Goal: Participate in discussion: Engage in conversation with other users on a specific topic

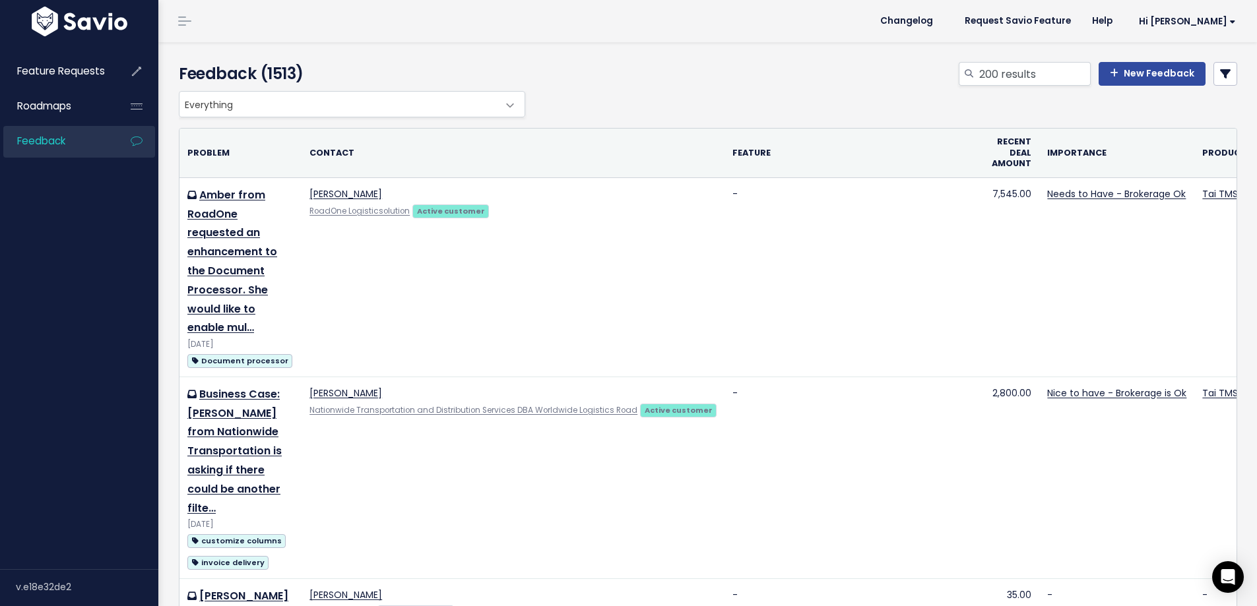
type input "200 results"
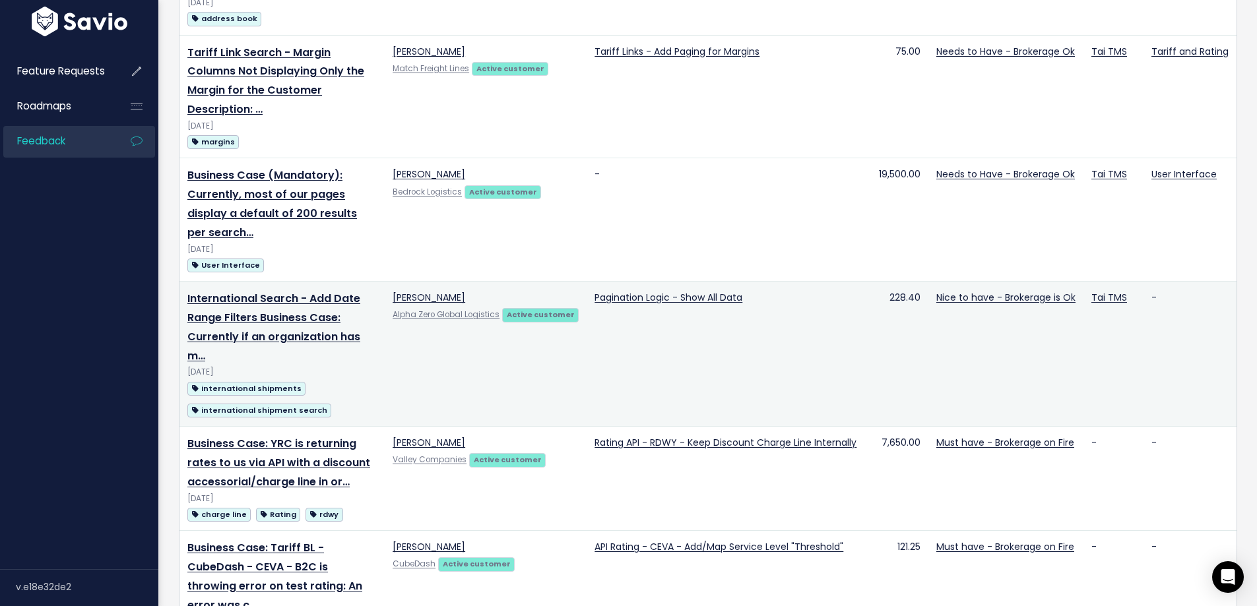
scroll to position [330, 0]
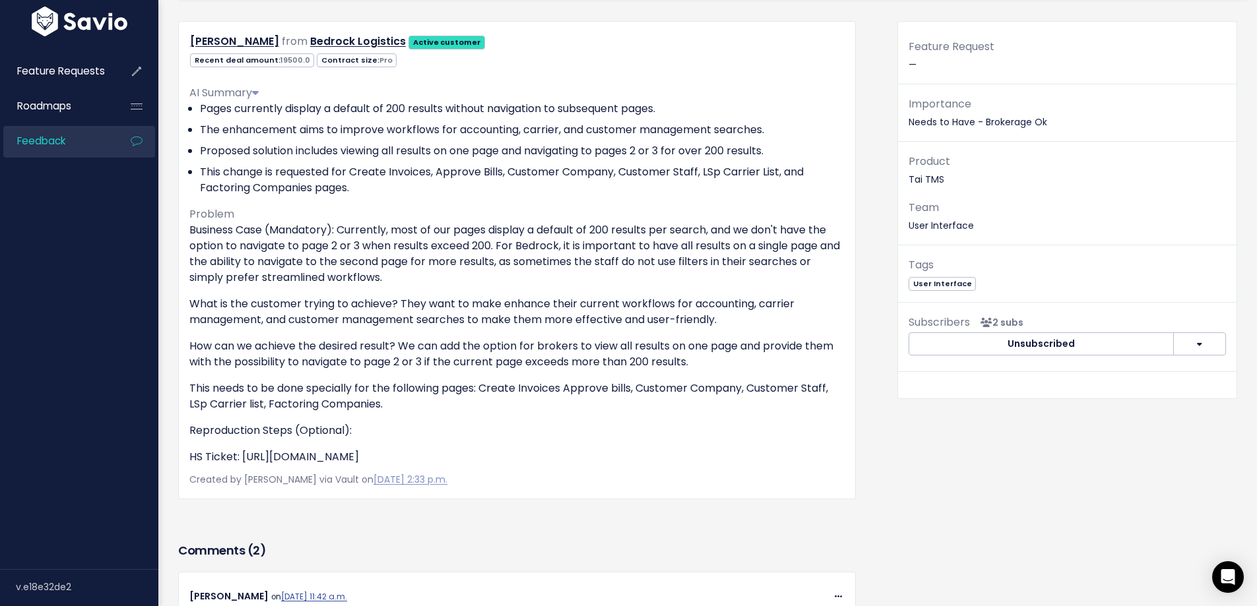
scroll to position [132, 0]
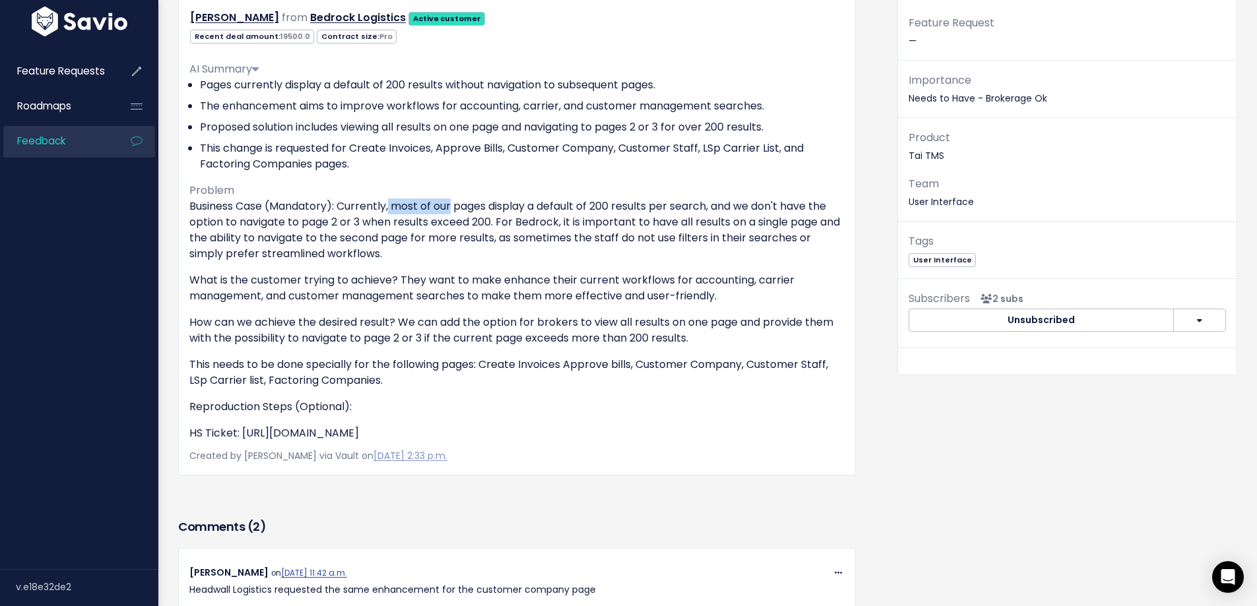
drag, startPoint x: 395, startPoint y: 201, endPoint x: 455, endPoint y: 212, distance: 60.4
click at [455, 212] on p "Business Case (Mandatory): Currently, most of our pages display a default of 20…" at bounding box center [516, 230] width 655 height 63
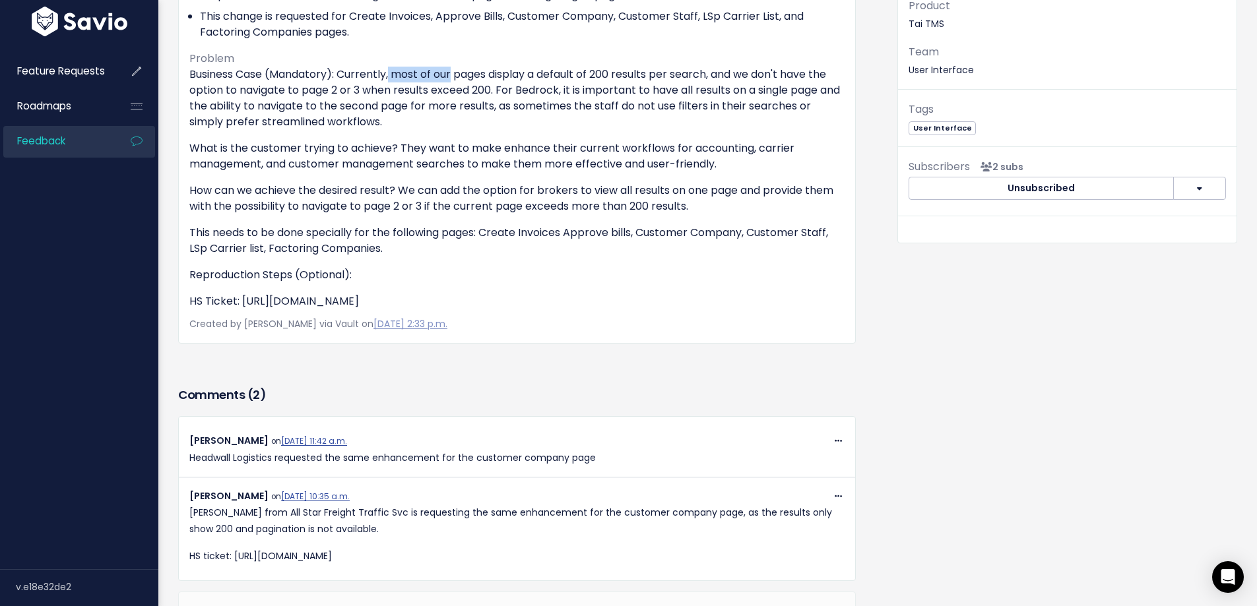
scroll to position [198, 0]
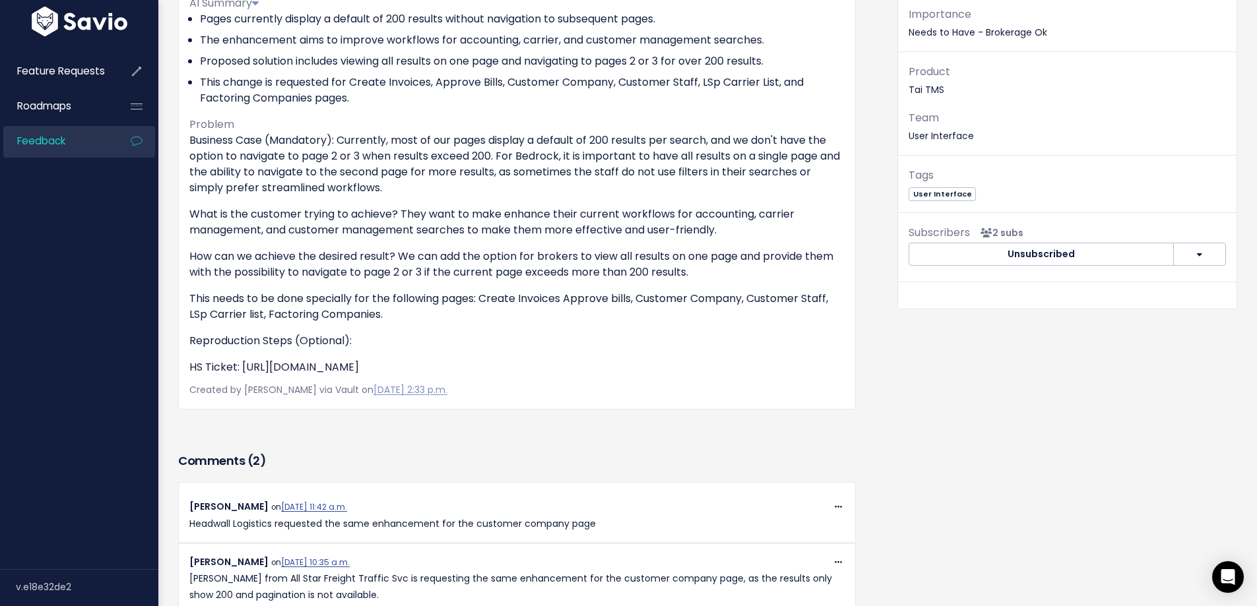
click at [451, 205] on div "Business Case (Mandatory): Currently, most of our pages display a default of 20…" at bounding box center [516, 254] width 655 height 243
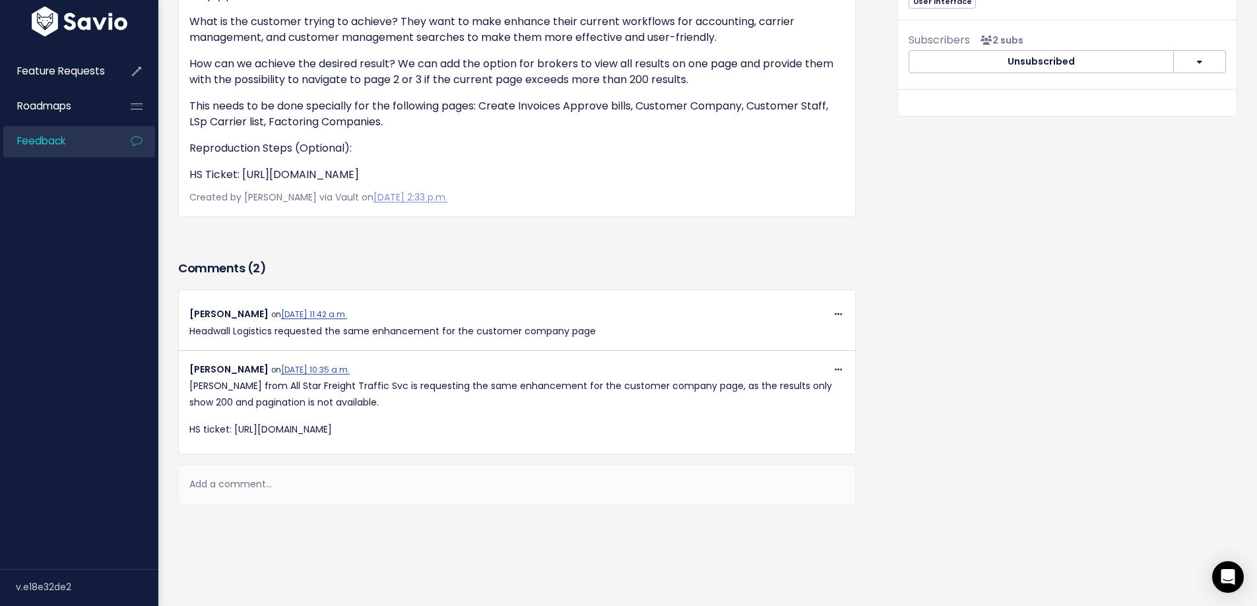
scroll to position [426, 0]
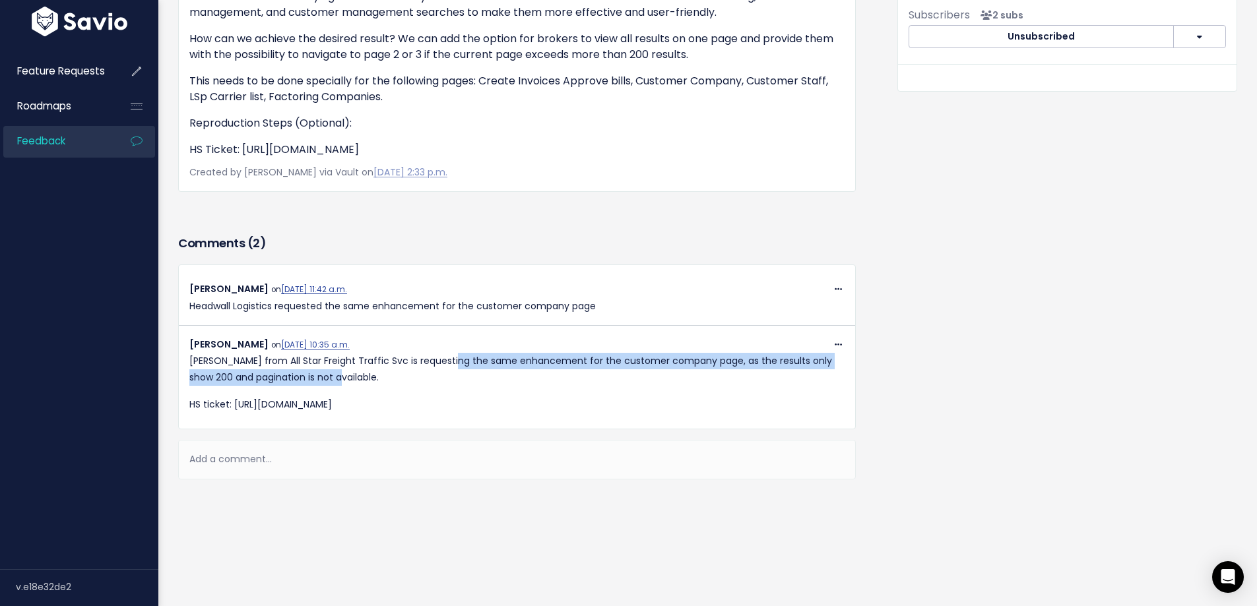
drag, startPoint x: 444, startPoint y: 352, endPoint x: 458, endPoint y: 364, distance: 18.2
click at [458, 364] on p "[PERSON_NAME] from All Star Freight Traffic Svc is requesting the same enhancem…" at bounding box center [516, 369] width 655 height 33
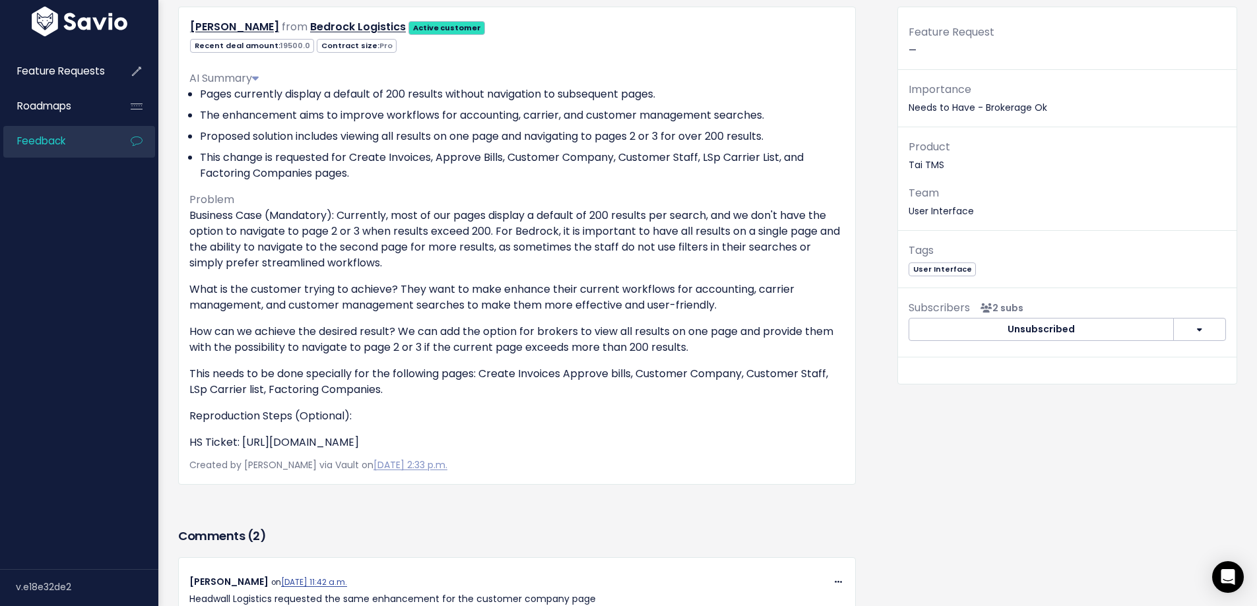
scroll to position [96, 0]
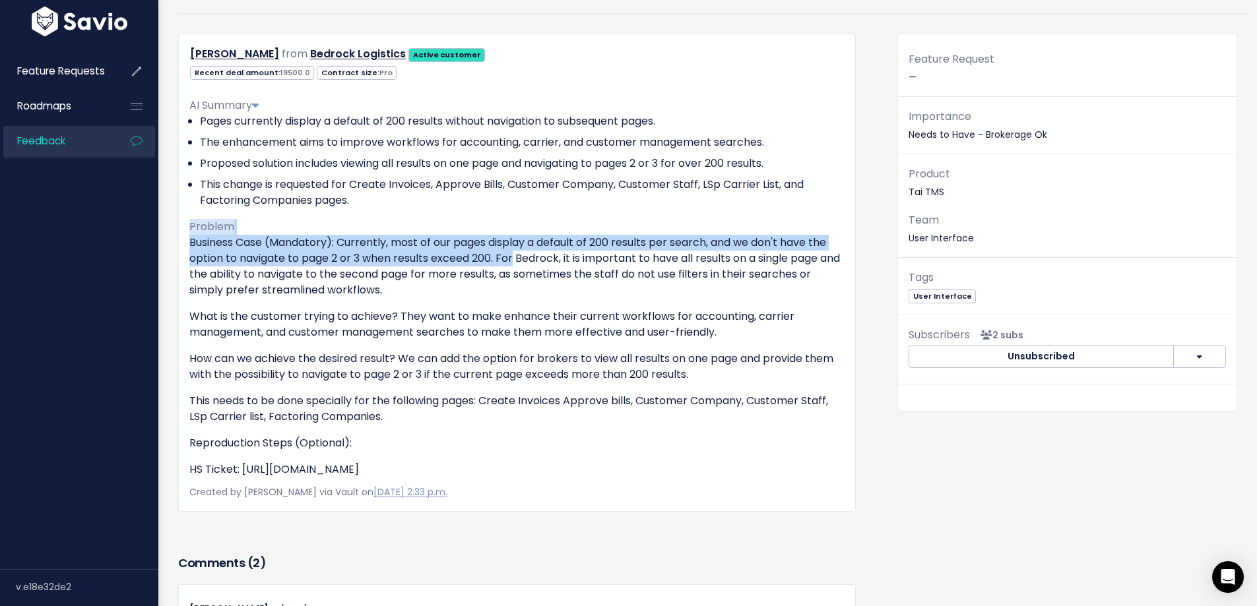
drag, startPoint x: 443, startPoint y: 233, endPoint x: 519, endPoint y: 265, distance: 82.2
click at [519, 265] on div "AI Summary Pages currently display a default of 200 results without navigation …" at bounding box center [516, 282] width 655 height 391
click at [519, 265] on p "Business Case (Mandatory): Currently, most of our pages display a default of 20…" at bounding box center [516, 266] width 655 height 63
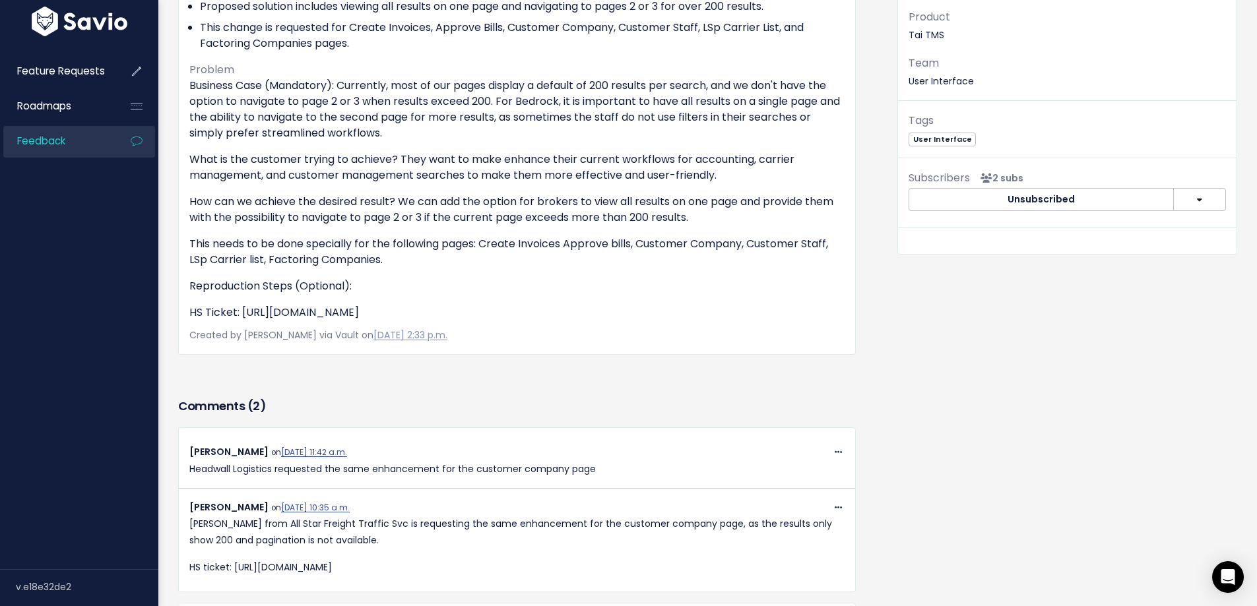
scroll to position [426, 0]
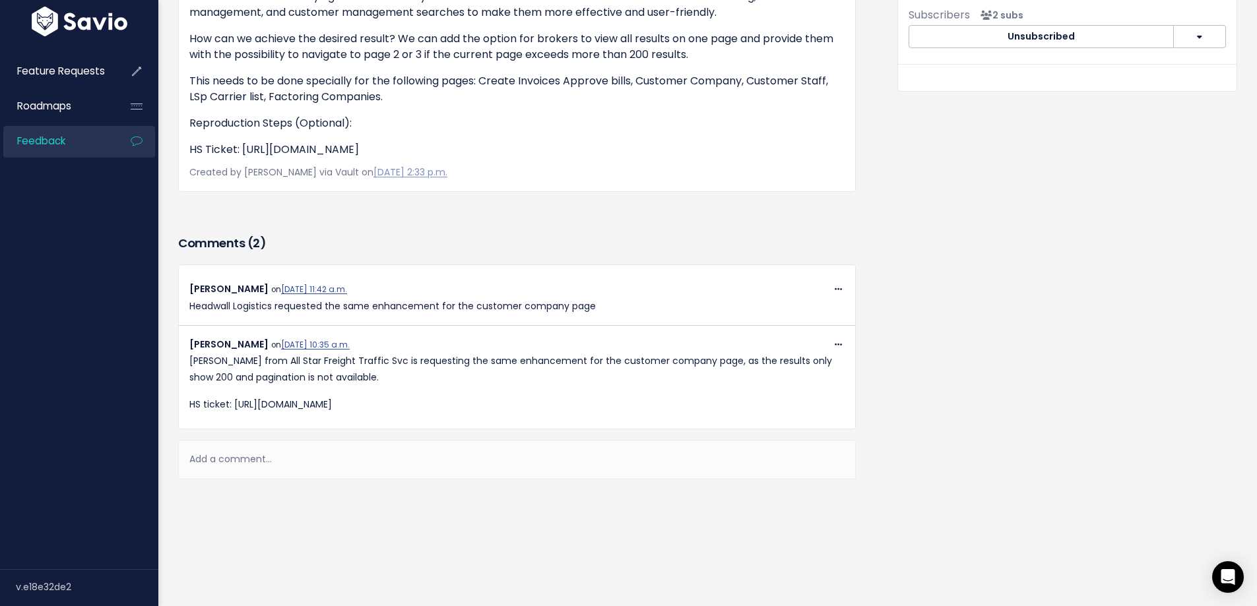
click at [249, 452] on div "Add a comment..." at bounding box center [517, 459] width 678 height 39
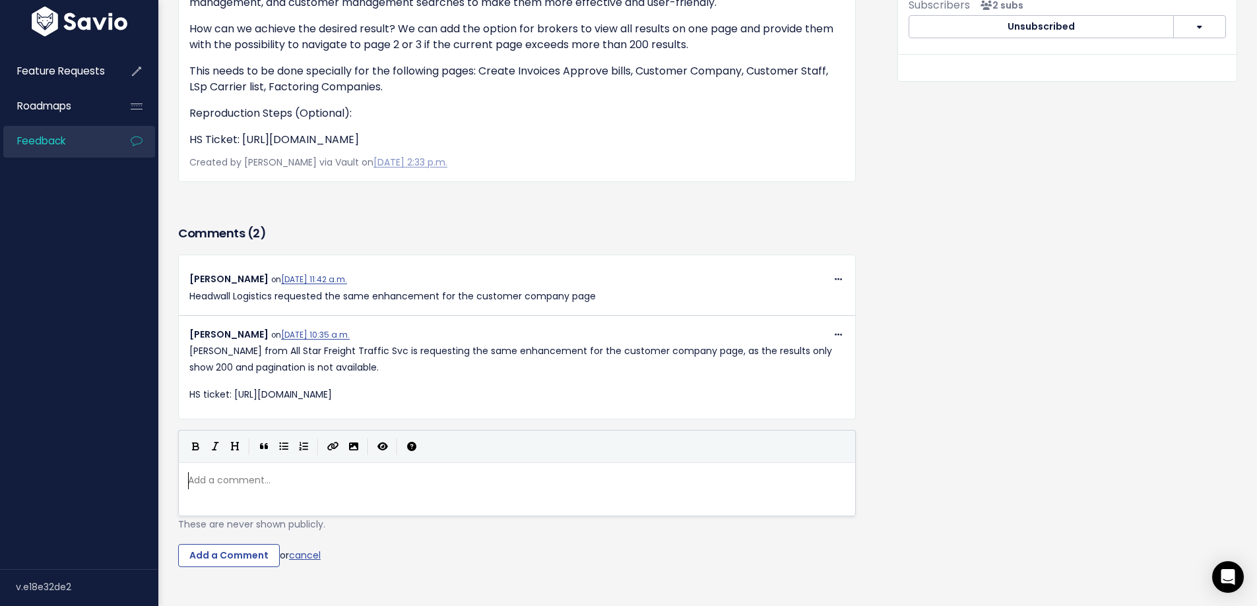
scroll to position [5, 0]
type textarea "[PERSON_NAME] From Diamong L"
type textarea "d"
type textarea "d l"
type textarea "Logistics is also reques"
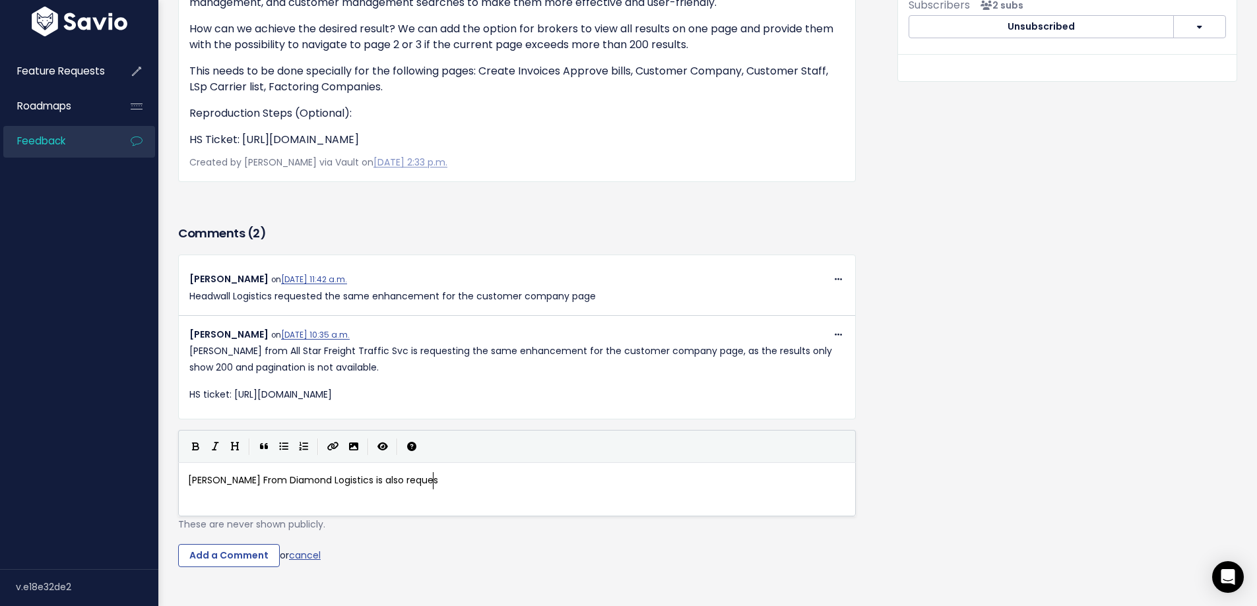
scroll to position [5, 105]
type textarea "stingf"
type textarea "for th"
type textarea "to display ov"
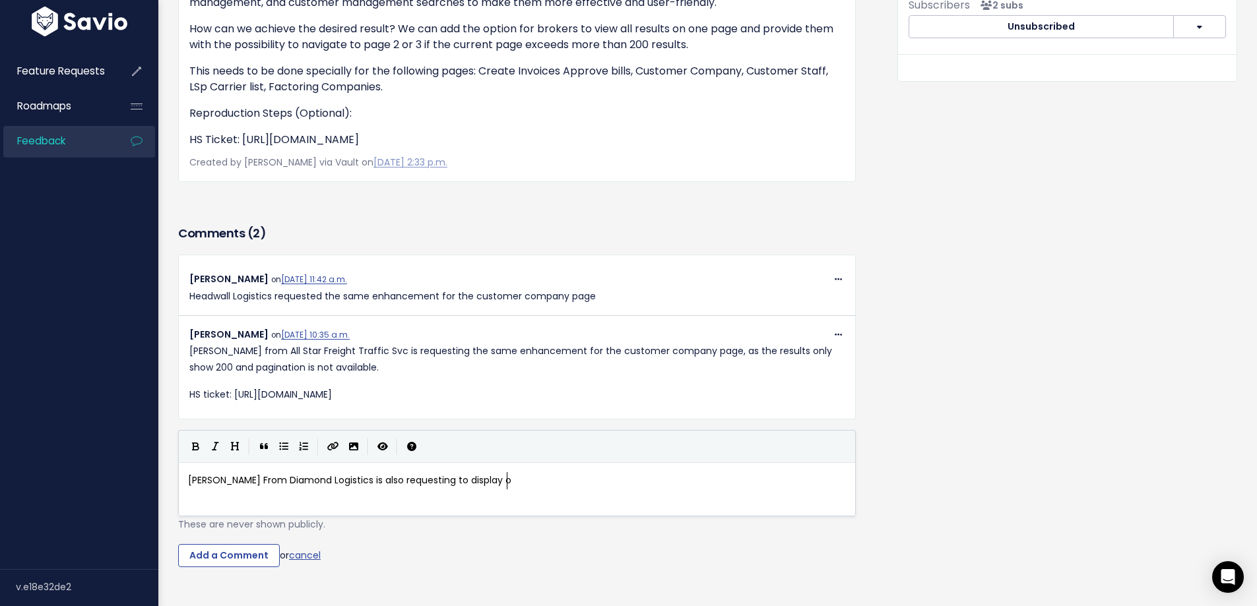
scroll to position [5, 57]
type textarea "m"
type textarea "v"
type textarea "multiple ga"
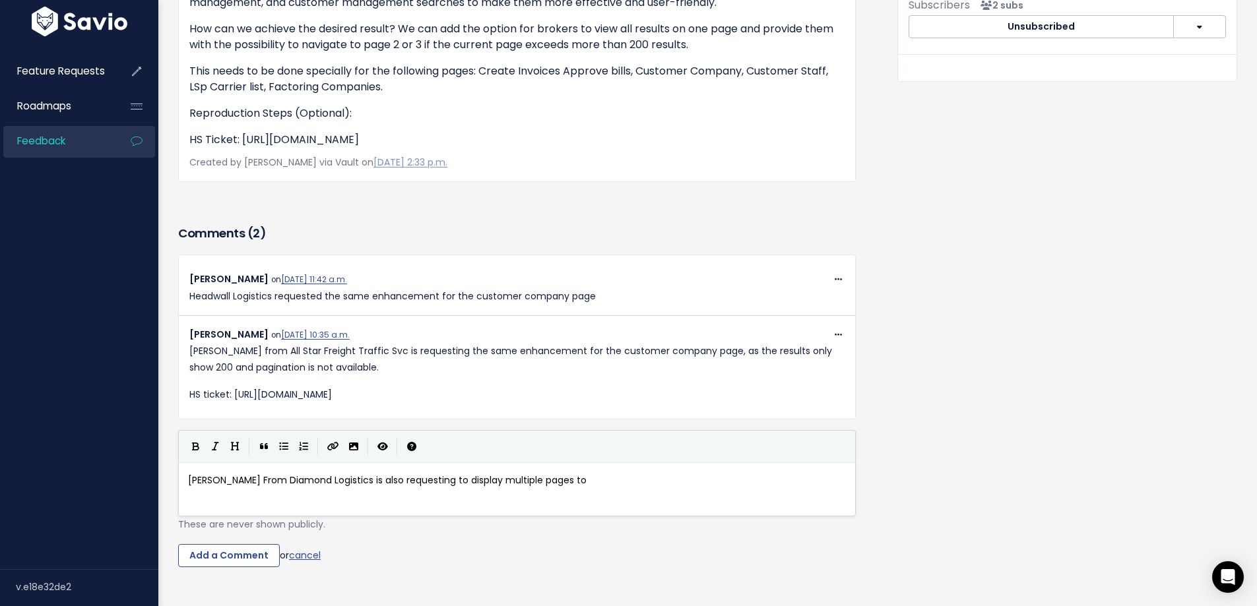
type textarea "pages to a"
type textarea "see t"
type textarea "alll"
type textarea "records in the UI on the Ad"
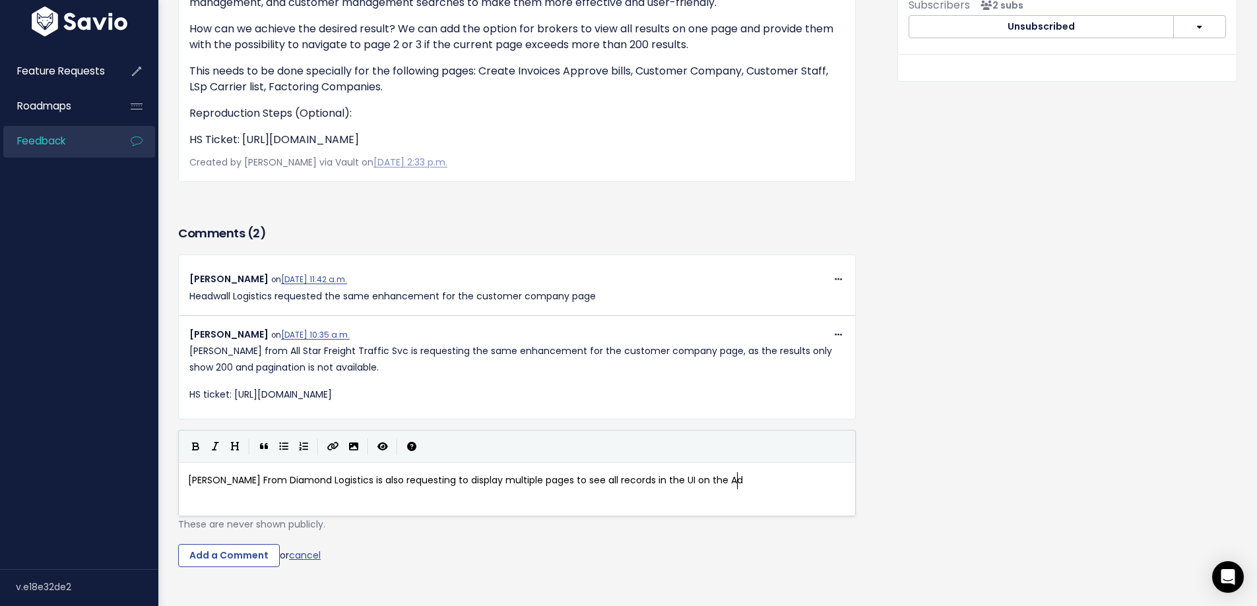
scroll to position [5, 123]
type textarea "Pro"
type textarea "oduct catalog both in Back office and f"
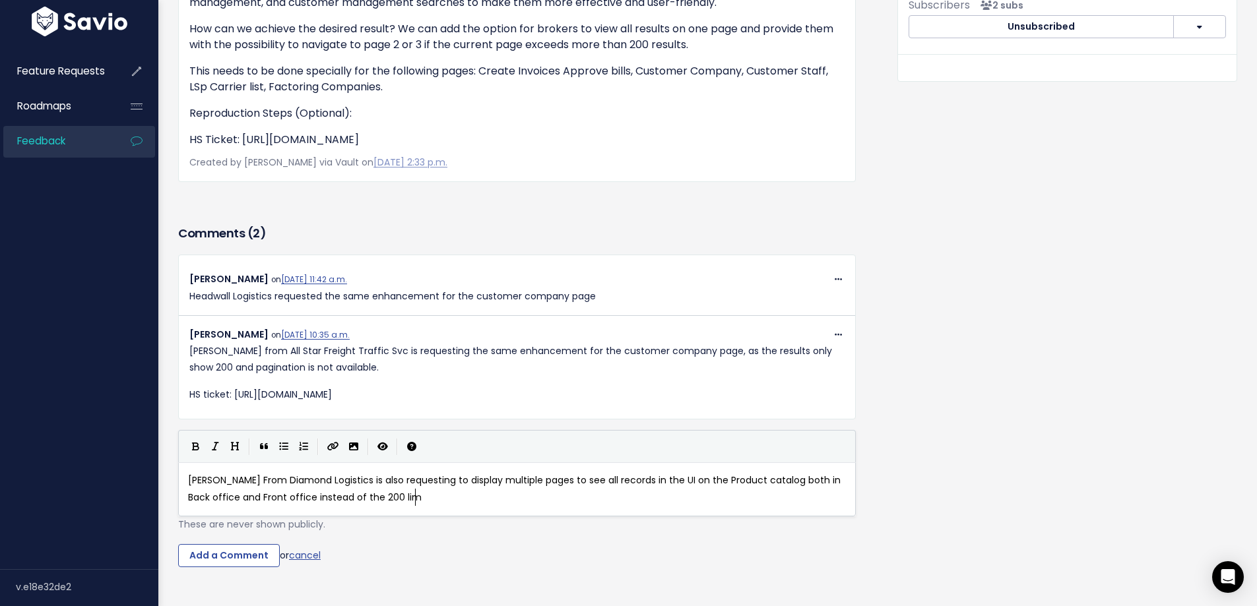
type textarea "Front office instead of the 200 limt"
type textarea "it"
click at [219, 554] on input "Add a Comment" at bounding box center [229, 556] width 102 height 24
